Goal: Entertainment & Leisure: Consume media (video, audio)

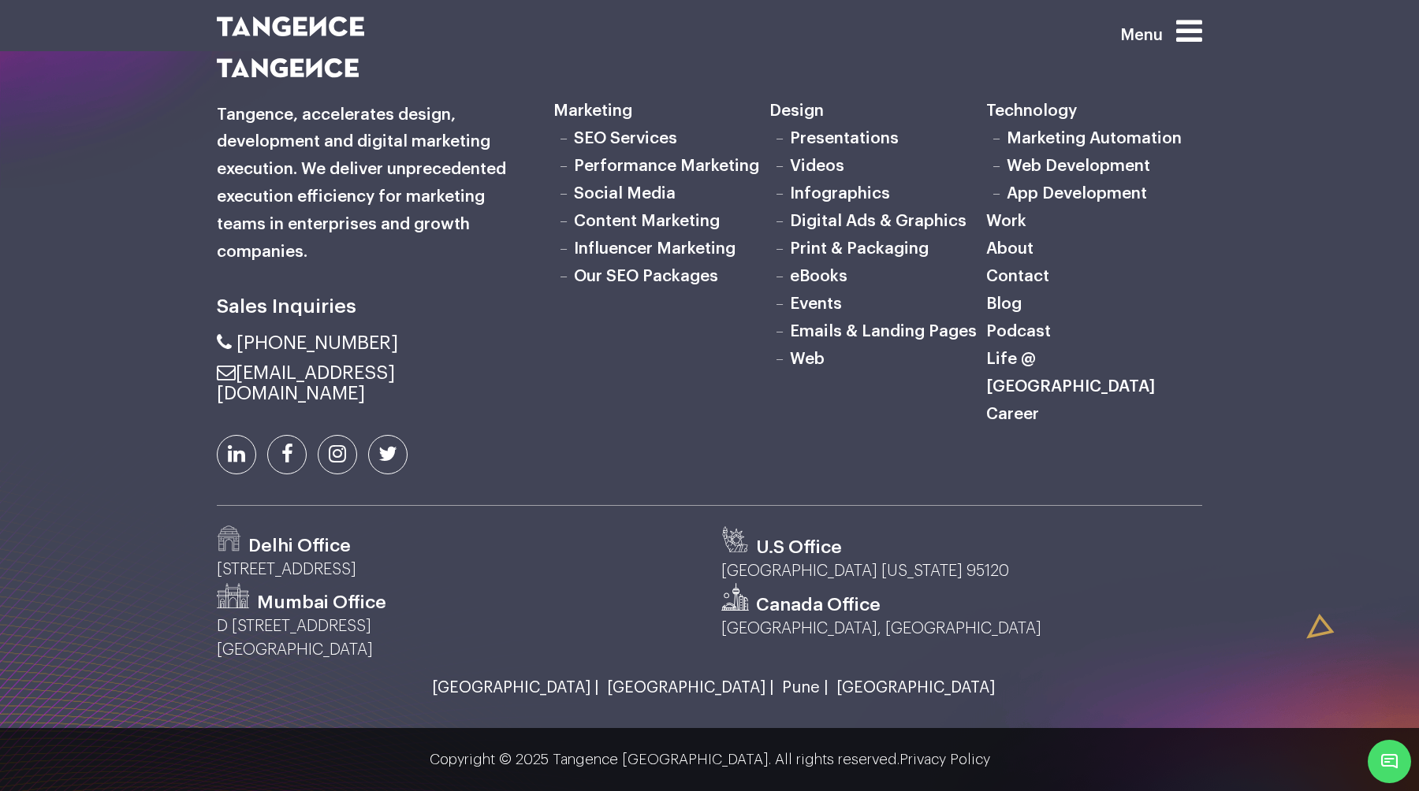
scroll to position [5186, 0]
click at [1192, 27] on icon at bounding box center [1189, 31] width 26 height 30
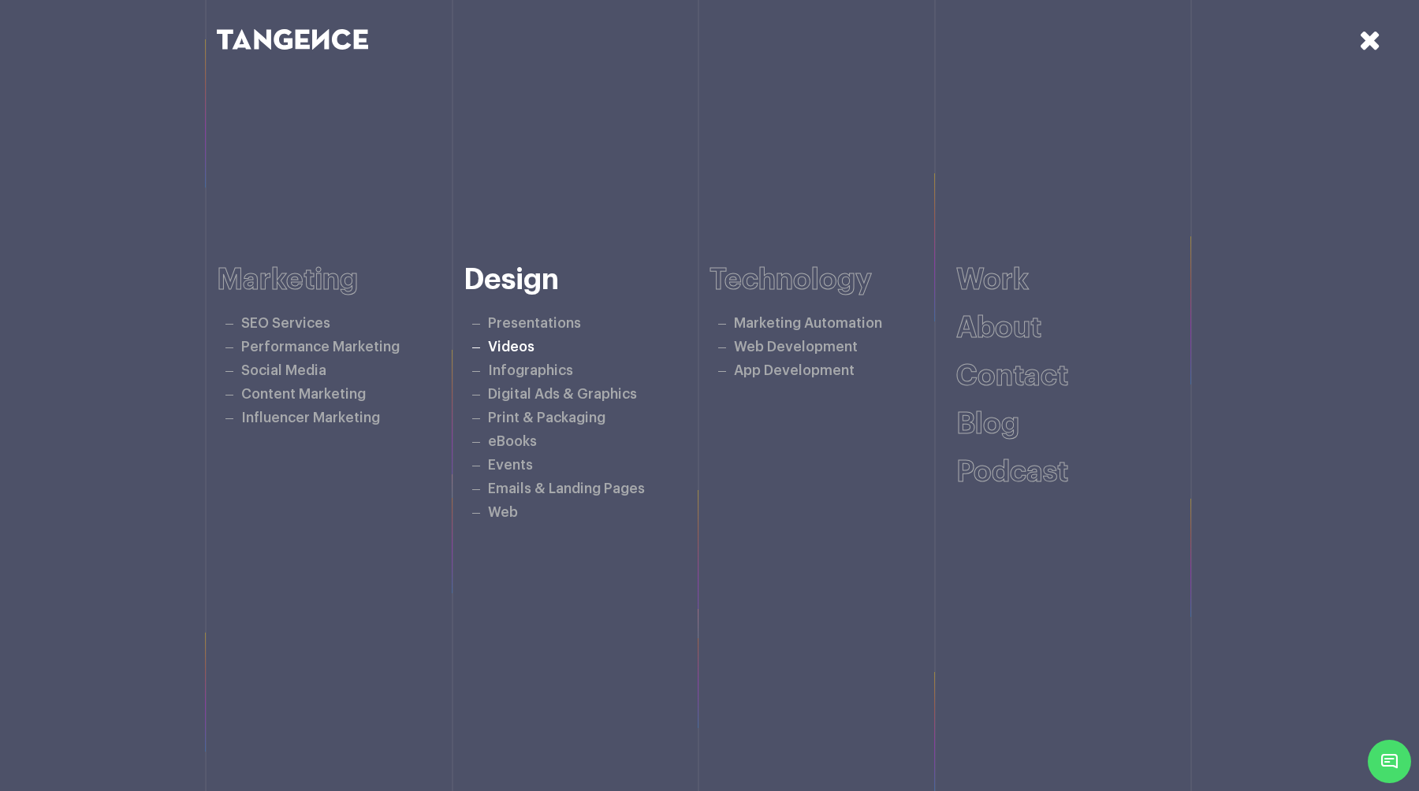
click at [521, 346] on link "Videos" at bounding box center [511, 347] width 47 height 13
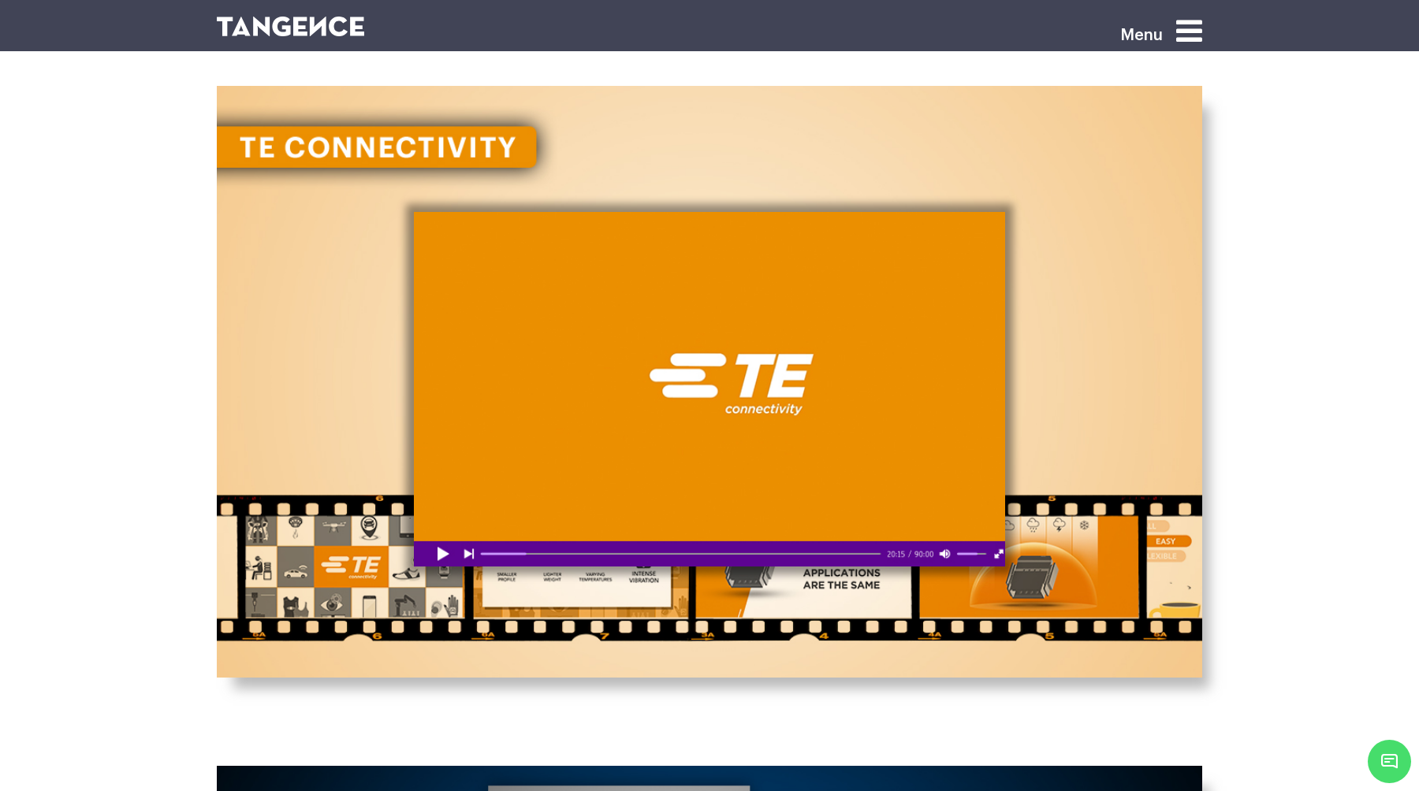
scroll to position [1902, 0]
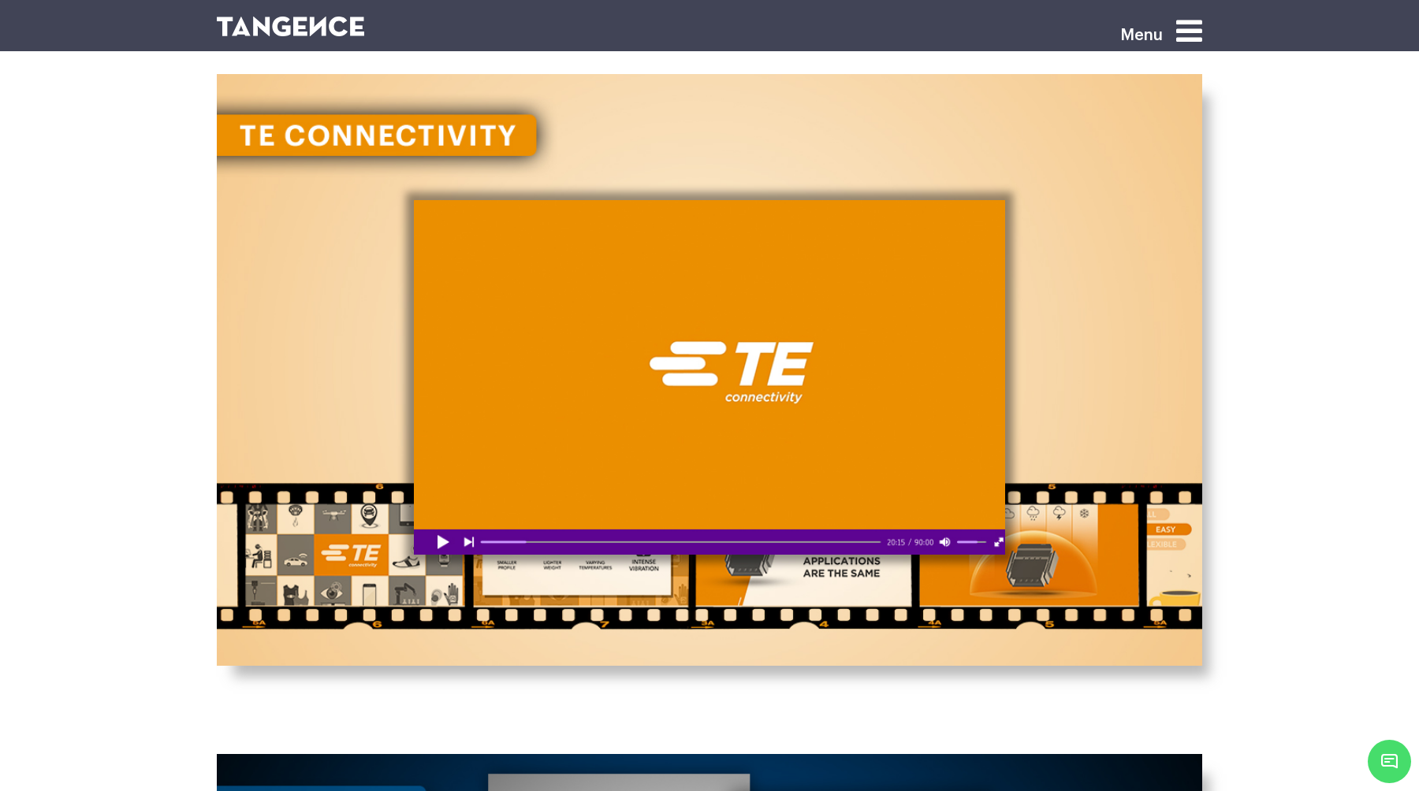
click at [441, 534] on div at bounding box center [709, 377] width 591 height 355
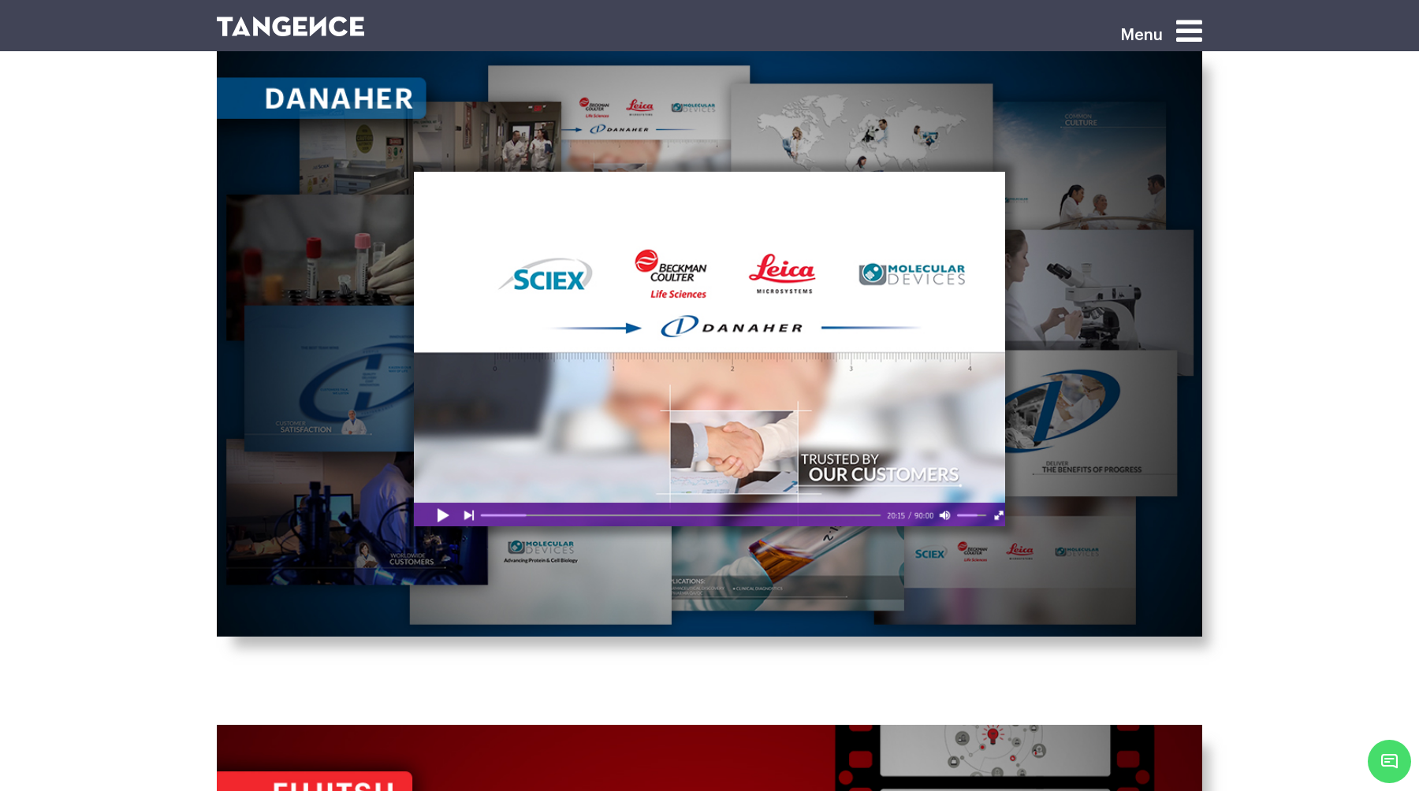
scroll to position [2613, 0]
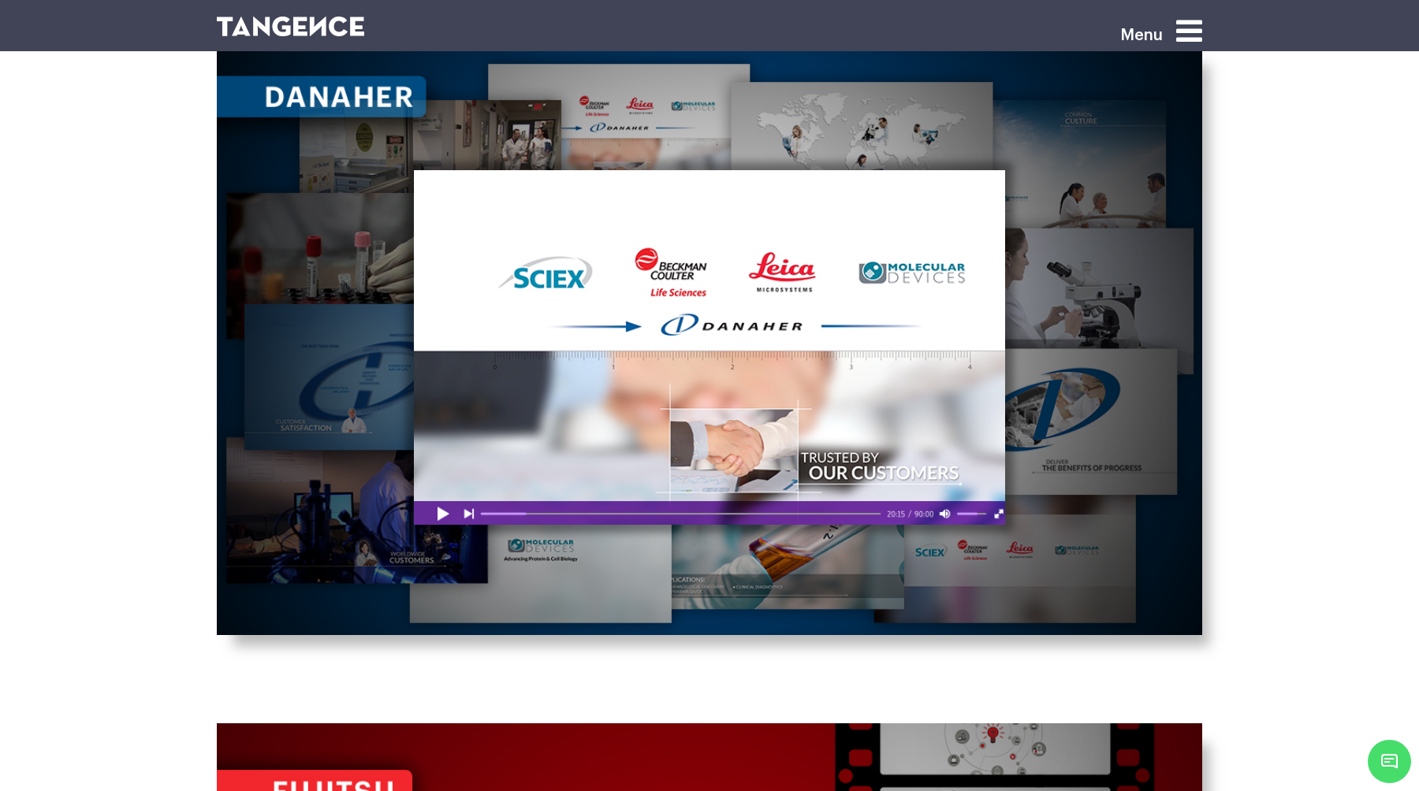
click at [434, 508] on div at bounding box center [709, 347] width 591 height 355
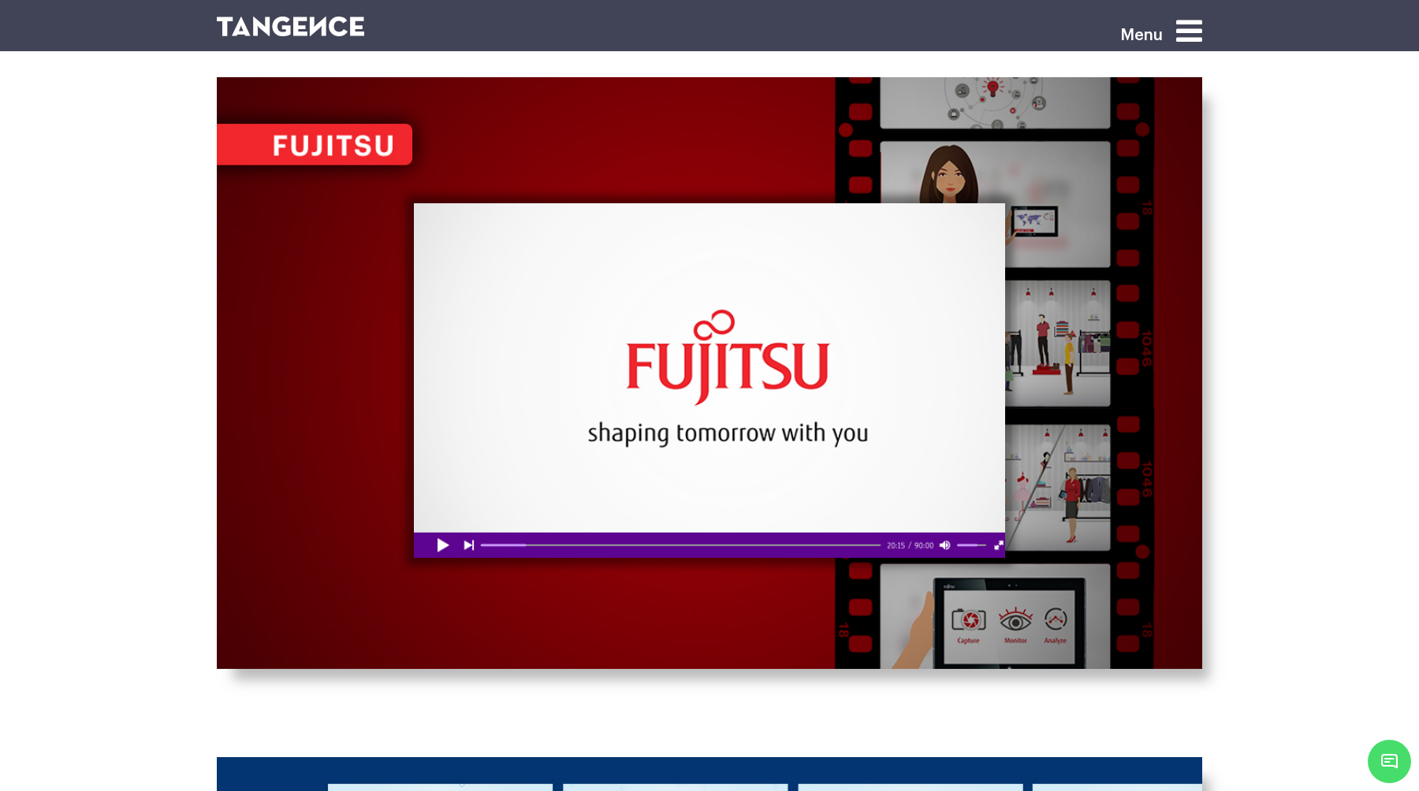
scroll to position [3264, 0]
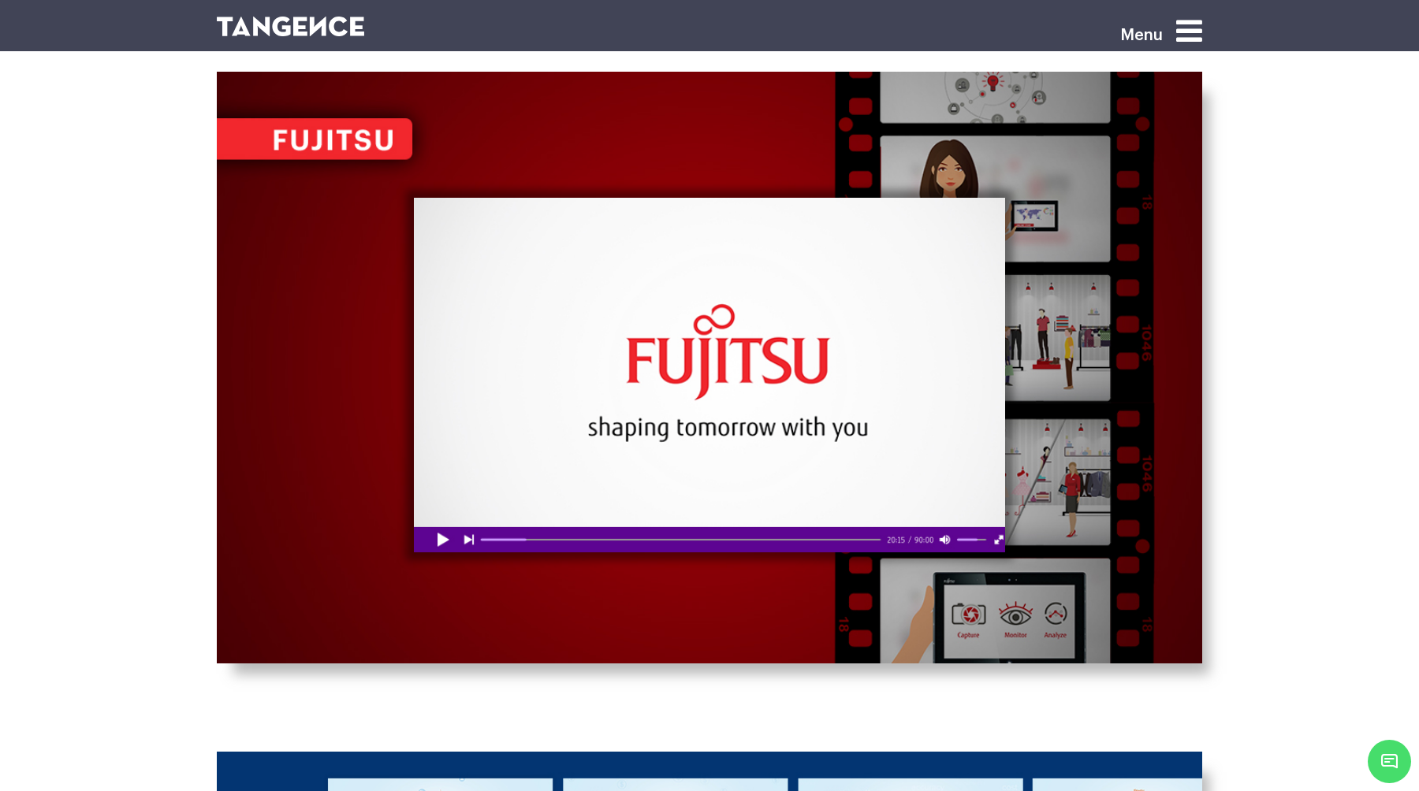
click at [444, 535] on div at bounding box center [709, 375] width 591 height 355
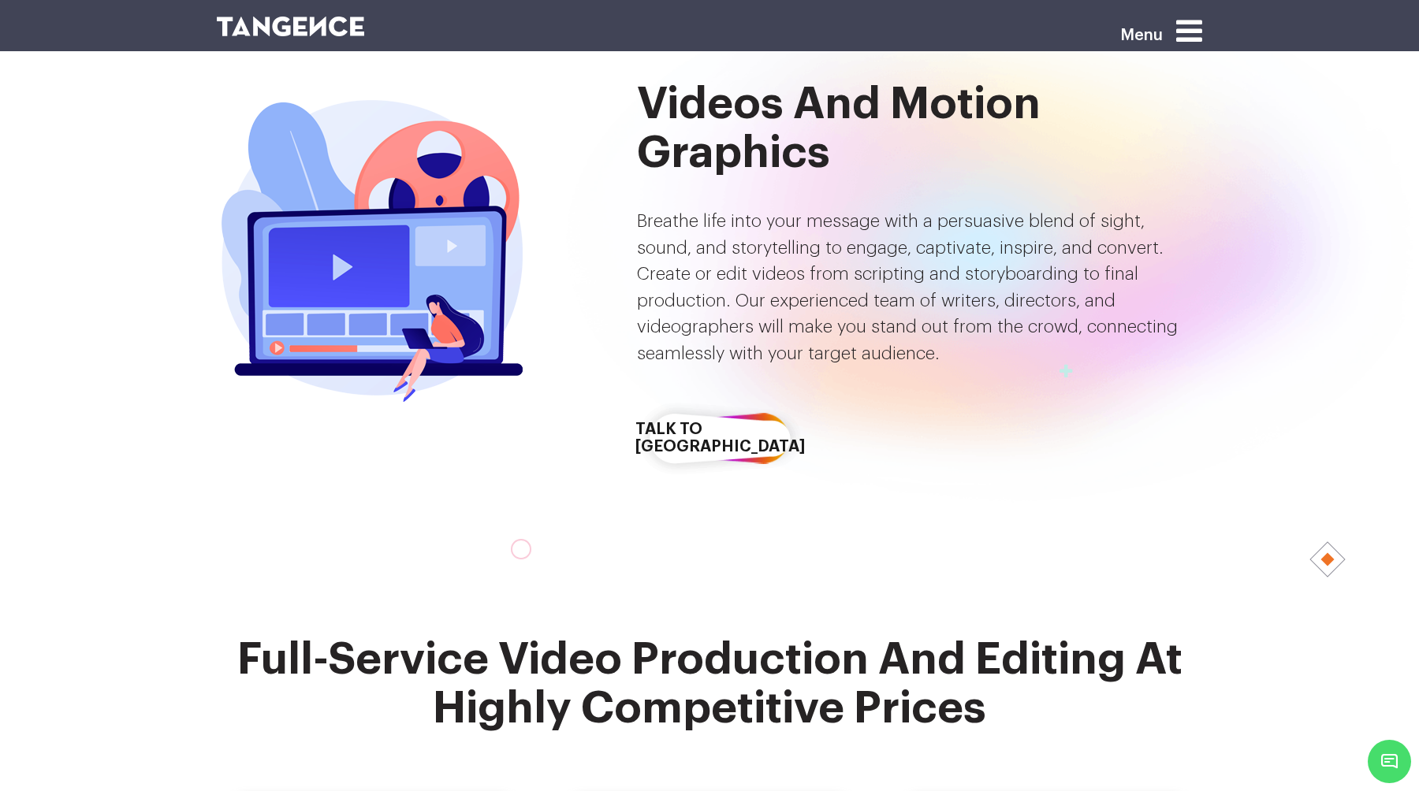
scroll to position [0, 0]
